Goal: Task Accomplishment & Management: Manage account settings

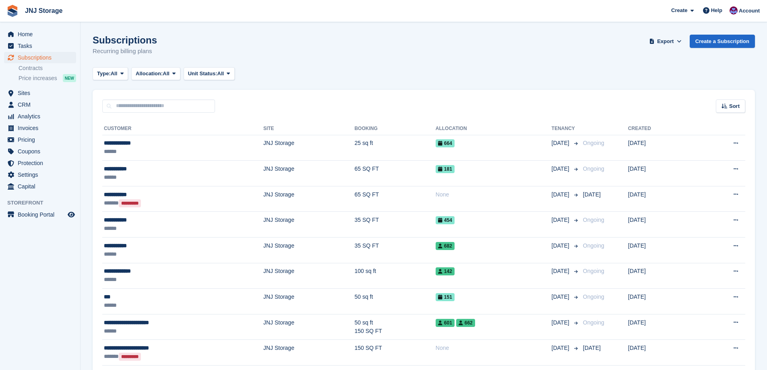
click at [33, 33] on span "Home" at bounding box center [42, 34] width 48 height 11
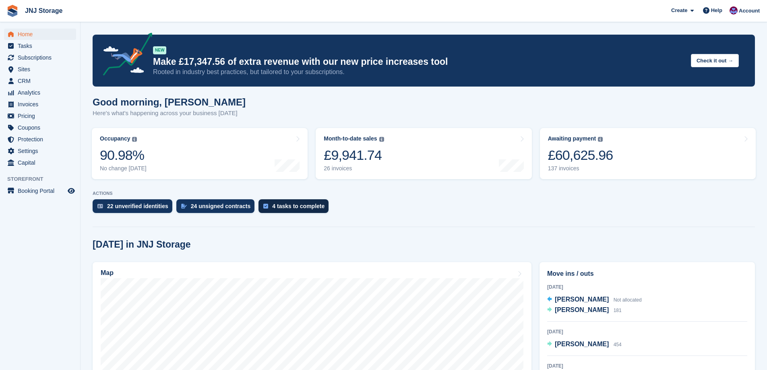
click at [280, 207] on div "4 tasks to complete" at bounding box center [298, 206] width 52 height 6
